Goal: Transaction & Acquisition: Purchase product/service

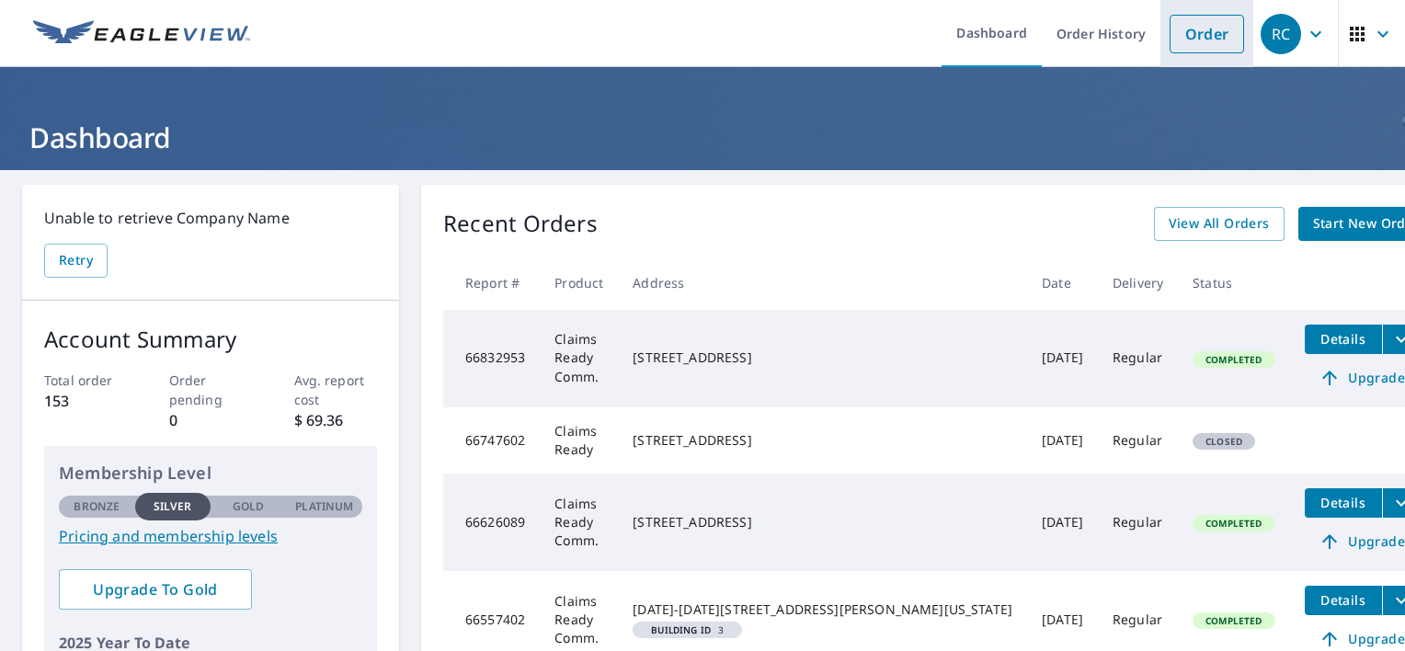
click at [1202, 33] on link "Order" at bounding box center [1206, 34] width 74 height 39
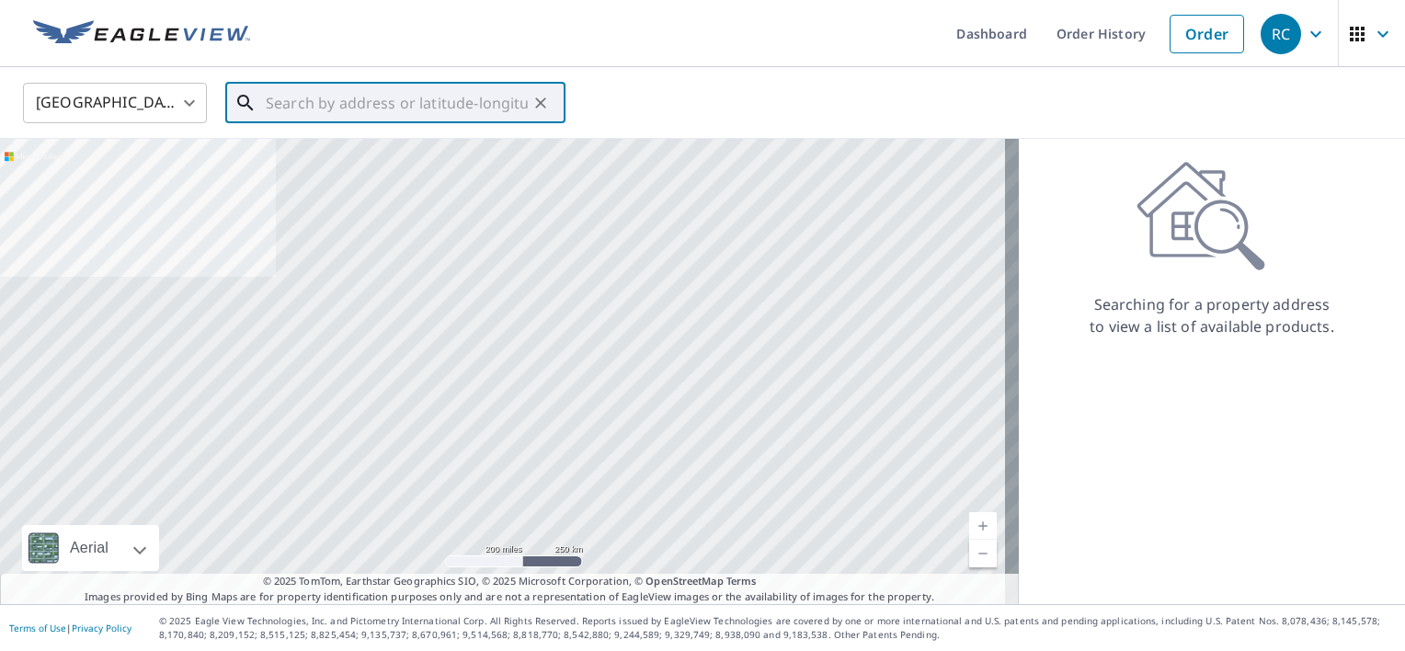
click at [313, 114] on input "text" at bounding box center [397, 102] width 262 height 51
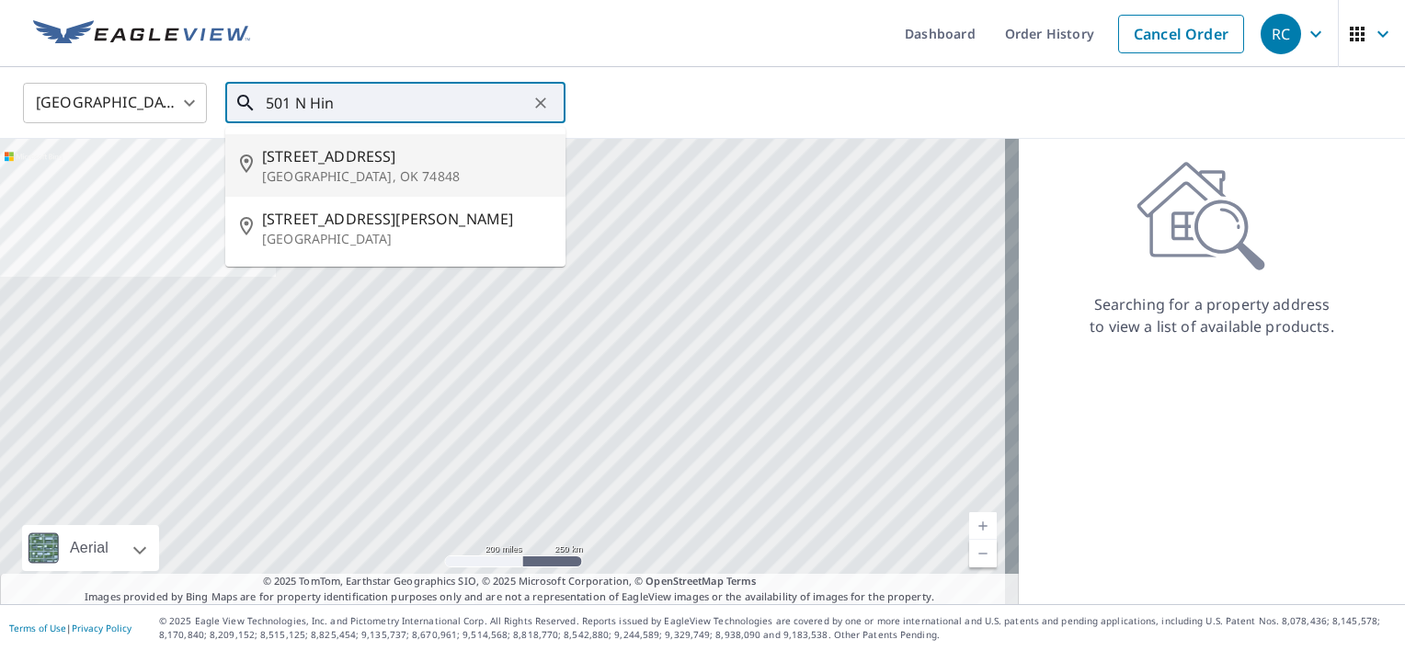
click at [330, 154] on span "[STREET_ADDRESS]" at bounding box center [406, 156] width 289 height 22
type input "[STREET_ADDRESS]"
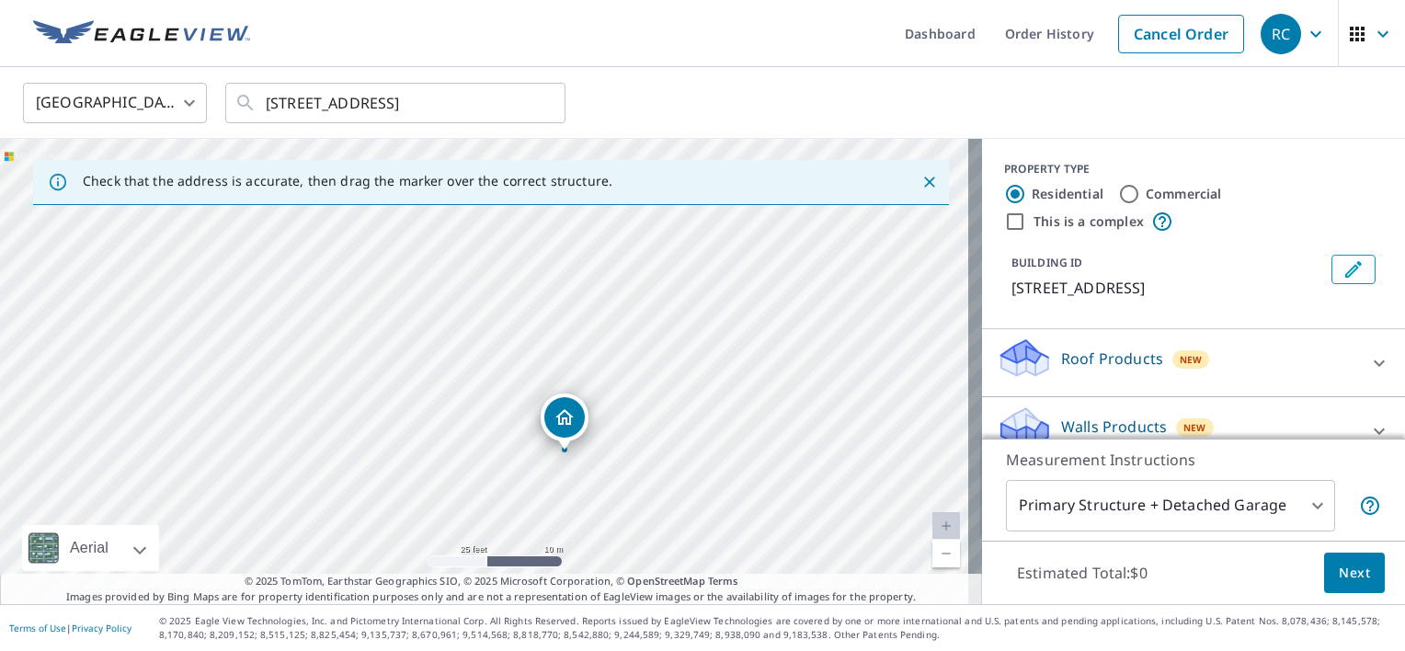
drag, startPoint x: 346, startPoint y: 444, endPoint x: 412, endPoint y: 537, distance: 114.0
click at [412, 537] on div "[STREET_ADDRESS]" at bounding box center [491, 371] width 982 height 465
drag, startPoint x: 614, startPoint y: 449, endPoint x: 577, endPoint y: 297, distance: 157.0
click at [577, 297] on div "[STREET_ADDRESS]" at bounding box center [491, 371] width 982 height 465
drag, startPoint x: 584, startPoint y: 374, endPoint x: 499, endPoint y: 493, distance: 145.6
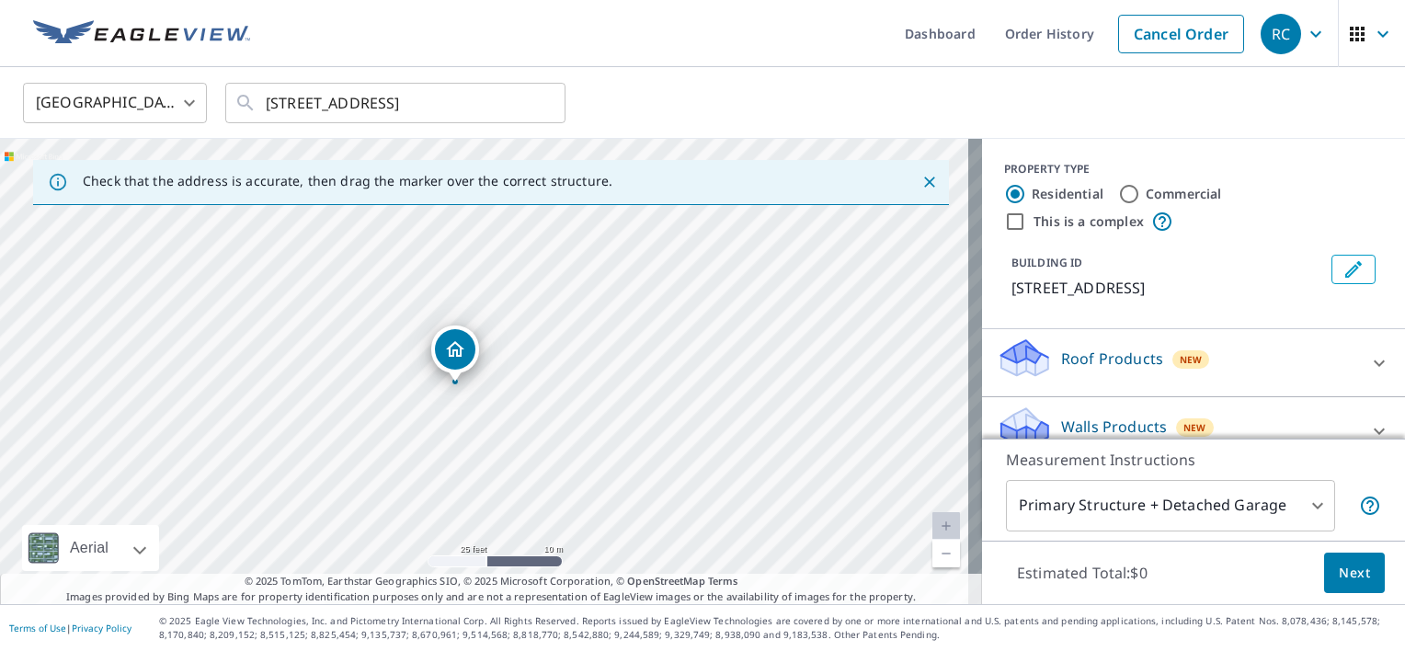
click at [499, 493] on div "[STREET_ADDRESS]" at bounding box center [491, 371] width 982 height 465
click at [1368, 368] on icon at bounding box center [1379, 363] width 22 height 22
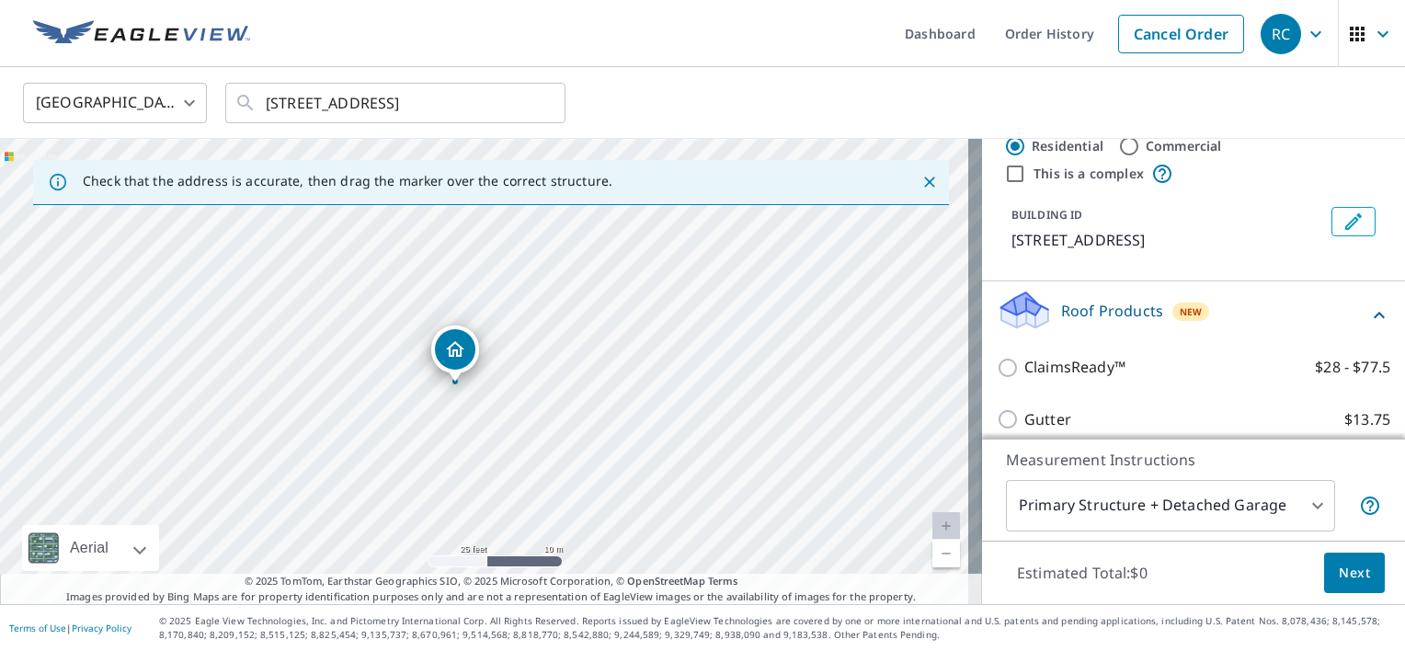
scroll to position [92, 0]
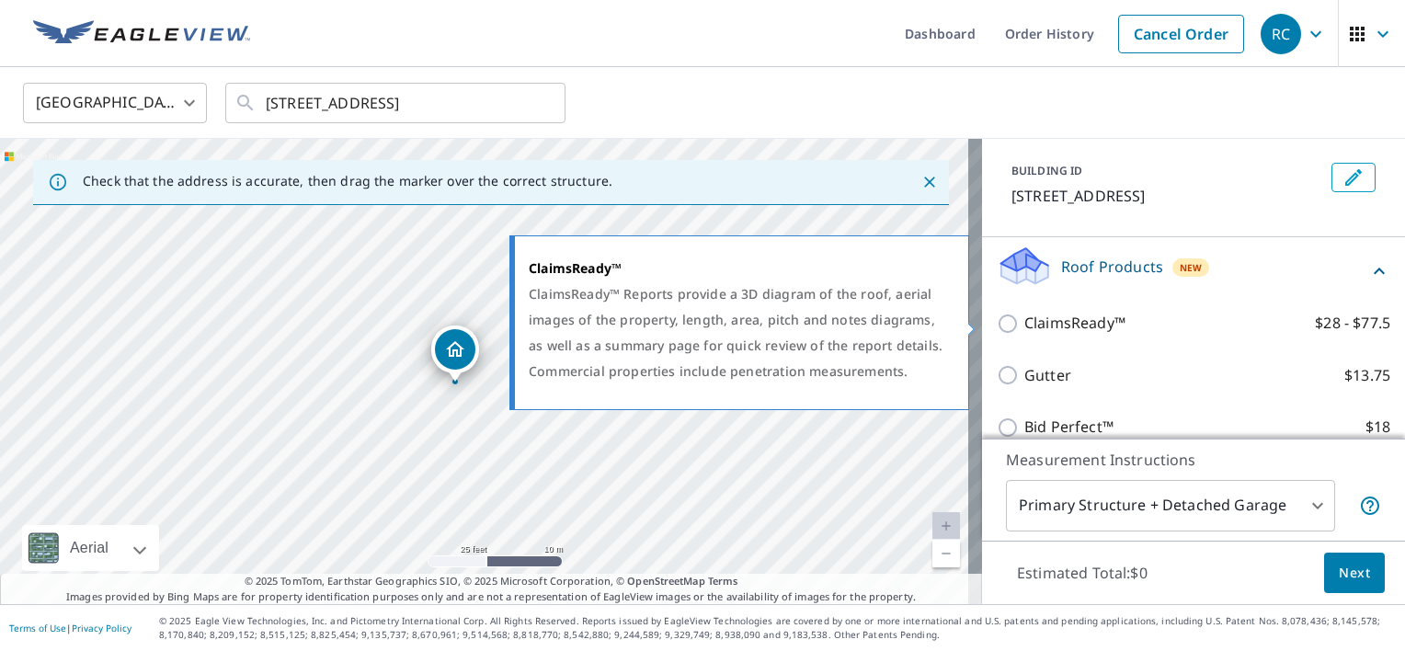
click at [996, 322] on input "ClaimsReady™ $28 - $77.5" at bounding box center [1010, 324] width 28 height 22
checkbox input "true"
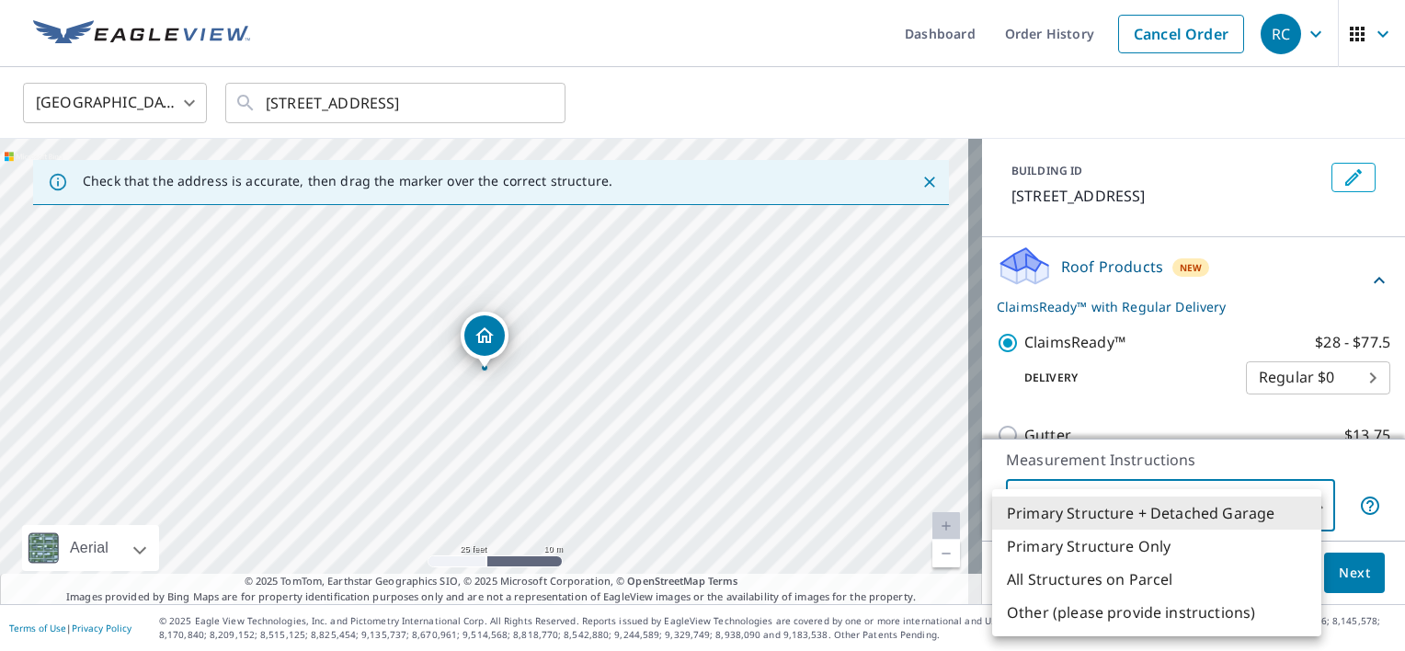
click at [1302, 509] on body "RC RC Dashboard Order History Cancel Order RC United States [GEOGRAPHIC_DATA] ​…" at bounding box center [702, 325] width 1405 height 651
click at [1274, 507] on li "Primary Structure + Detached Garage" at bounding box center [1156, 512] width 329 height 33
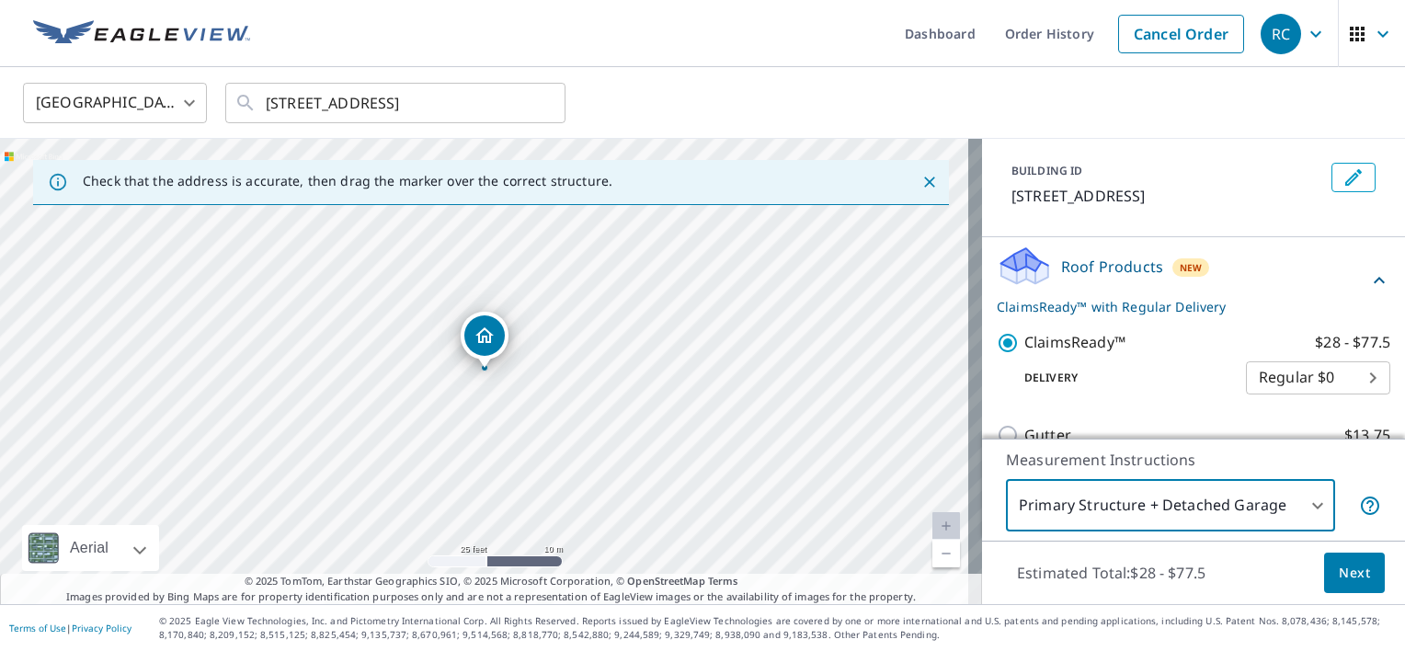
click at [1338, 570] on span "Next" at bounding box center [1353, 573] width 31 height 23
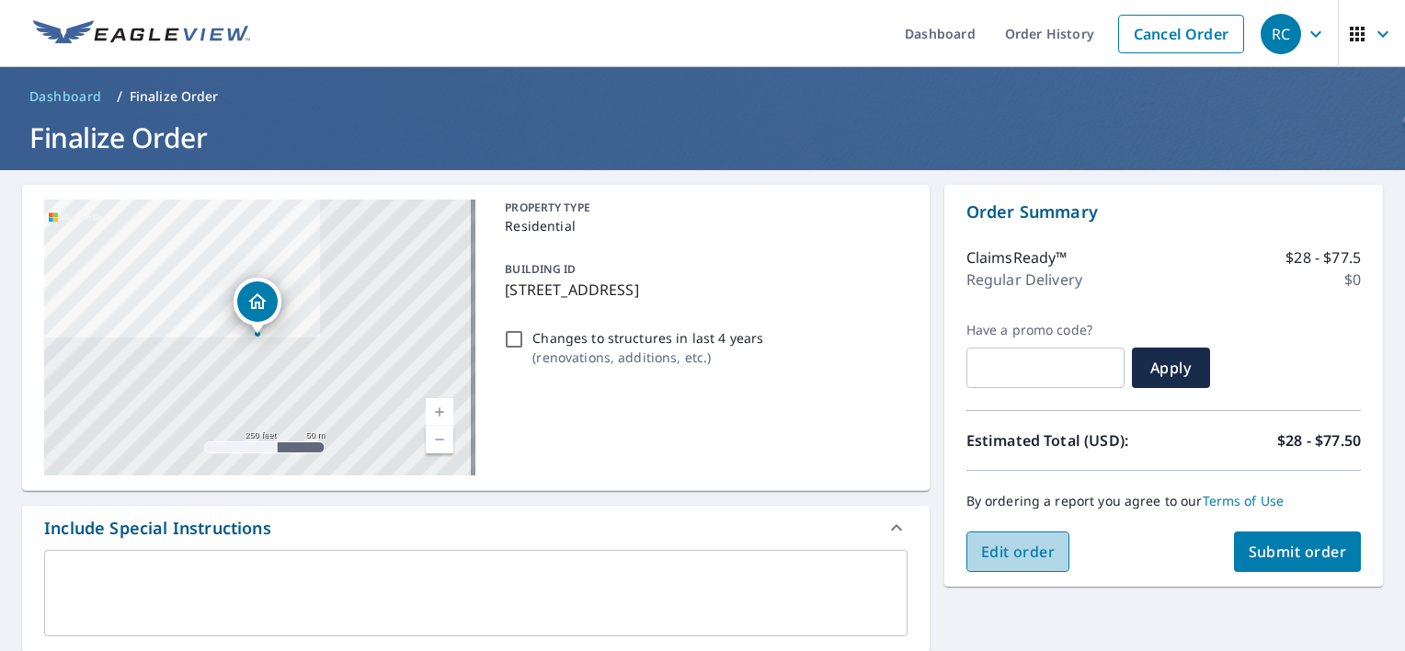
click at [984, 559] on span "Edit order" at bounding box center [1018, 551] width 74 height 20
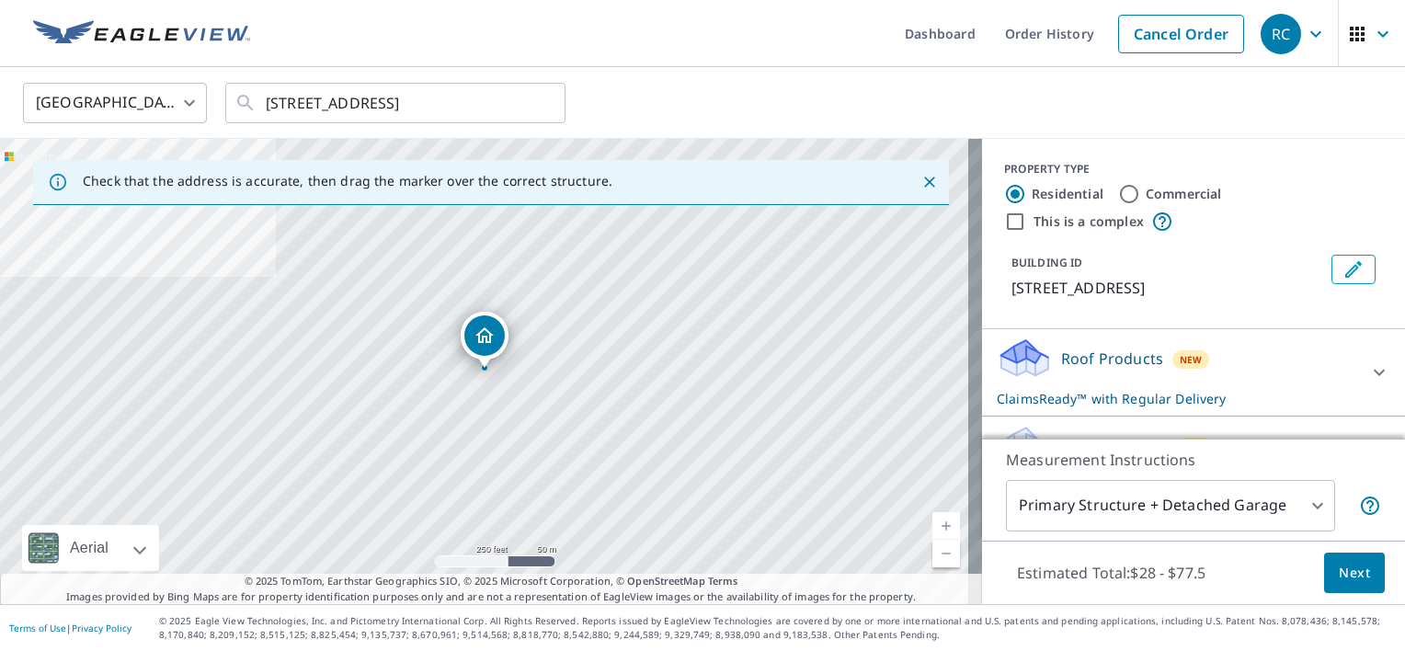
click at [1302, 504] on body "RC RC Dashboard Order History Cancel Order RC United States [GEOGRAPHIC_DATA] ​…" at bounding box center [702, 325] width 1405 height 651
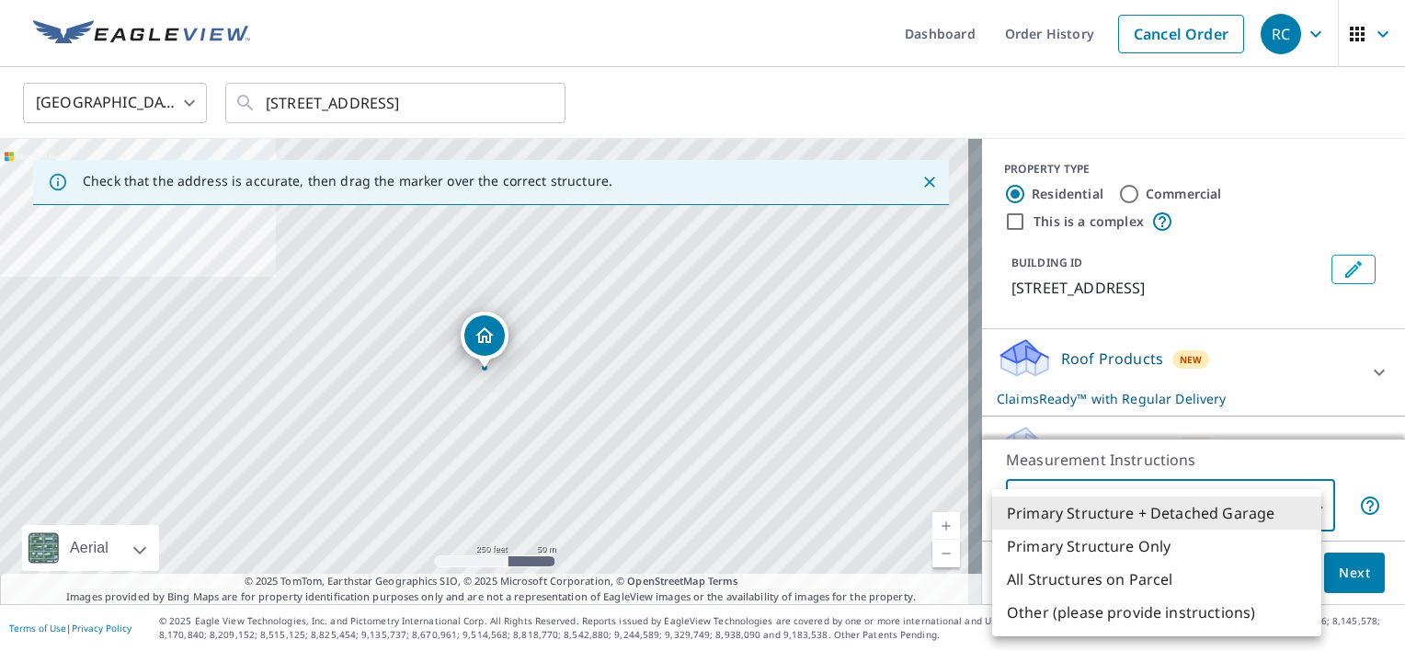
click at [1148, 548] on li "Primary Structure Only" at bounding box center [1156, 545] width 329 height 33
type input "2"
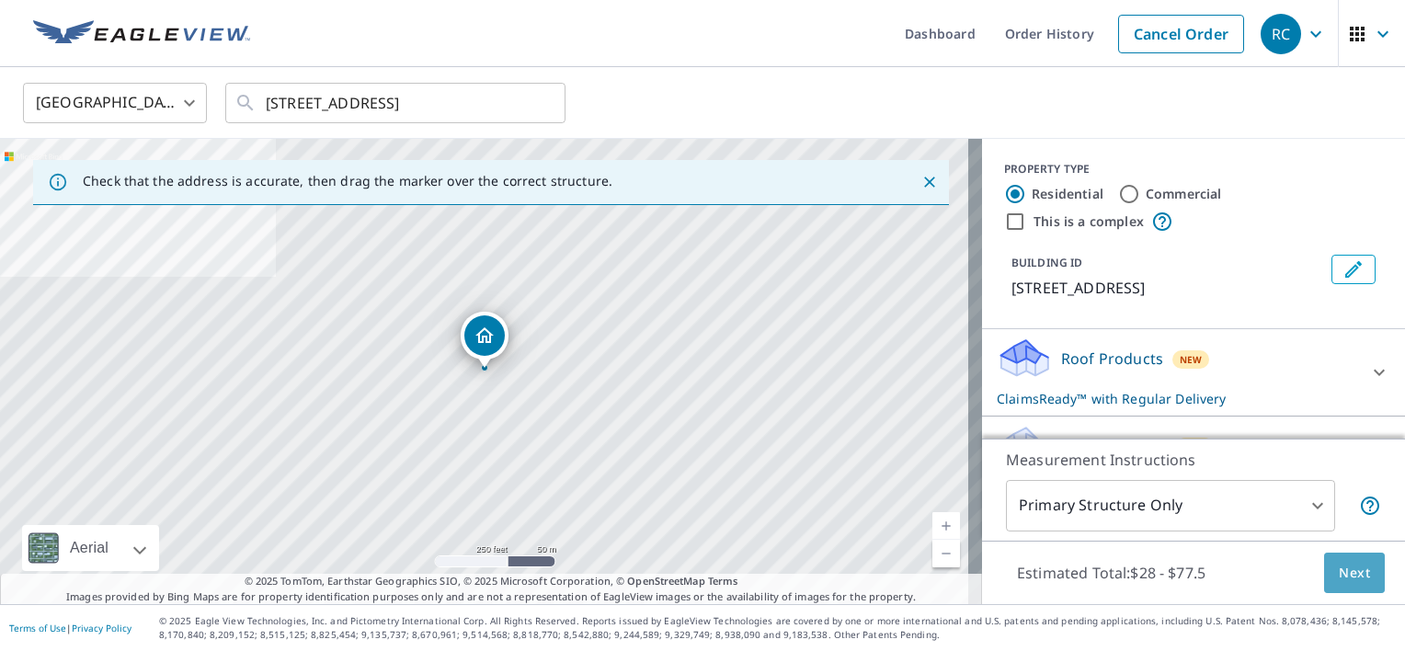
click at [1324, 571] on button "Next" at bounding box center [1354, 572] width 61 height 41
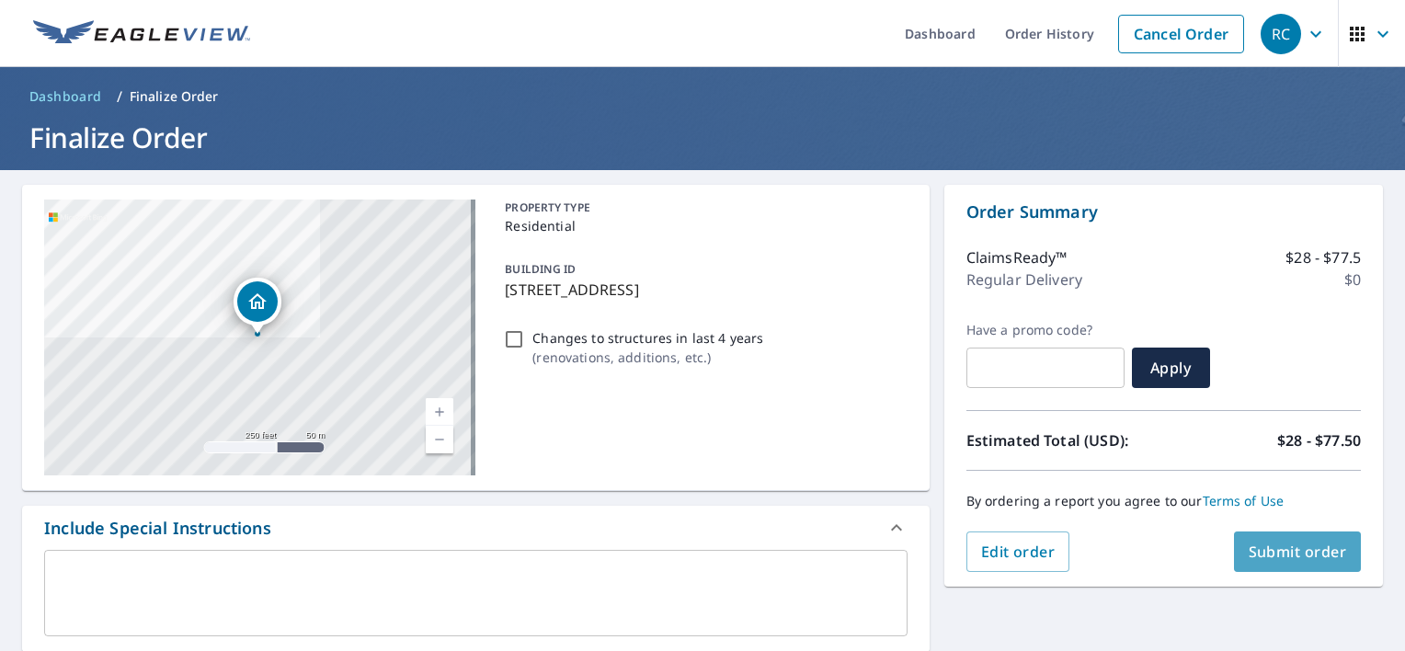
click at [1300, 547] on span "Submit order" at bounding box center [1297, 551] width 98 height 20
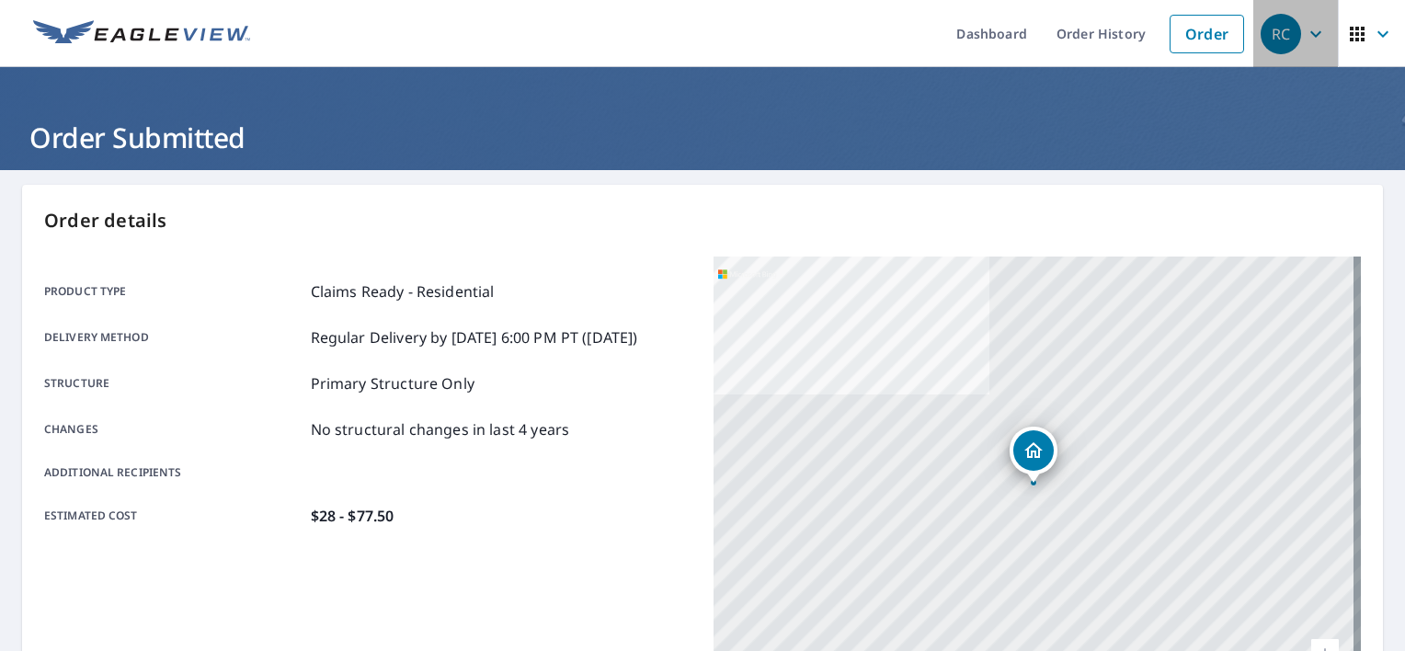
click at [1304, 31] on icon "button" at bounding box center [1315, 34] width 22 height 22
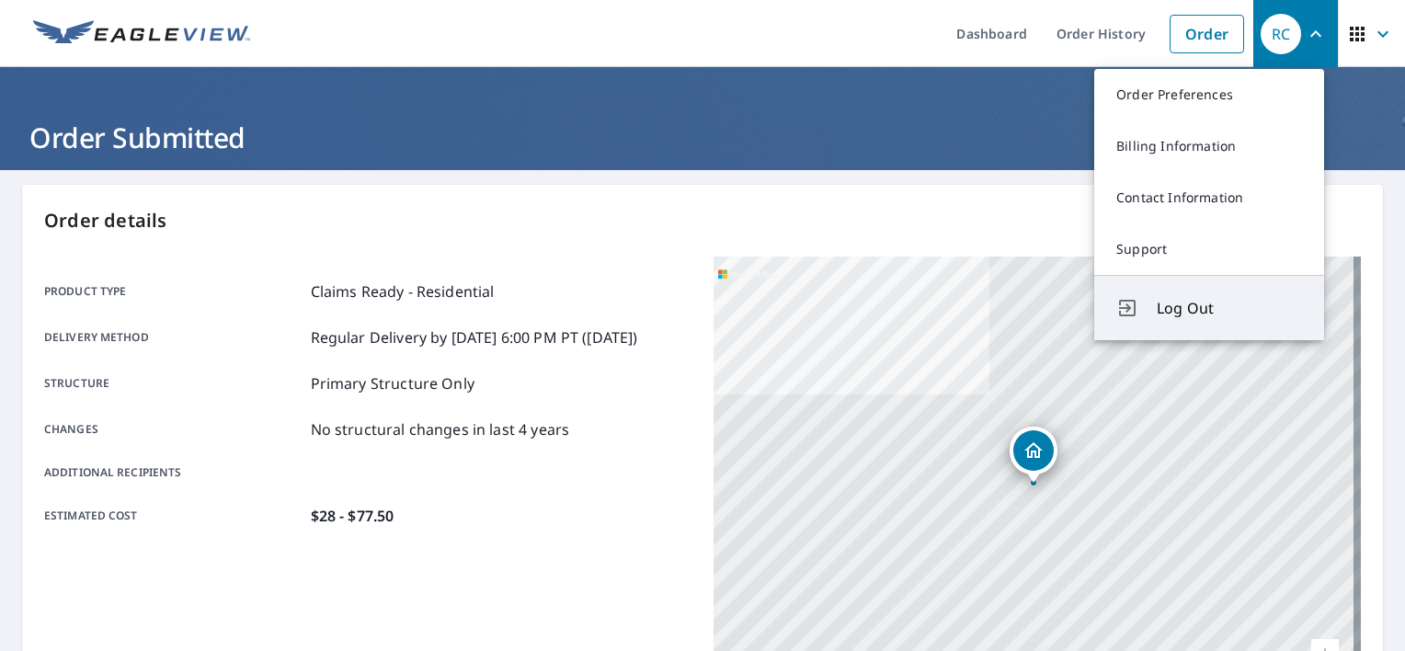
click at [1185, 304] on span "Log Out" at bounding box center [1228, 308] width 145 height 22
